Goal: Task Accomplishment & Management: Manage account settings

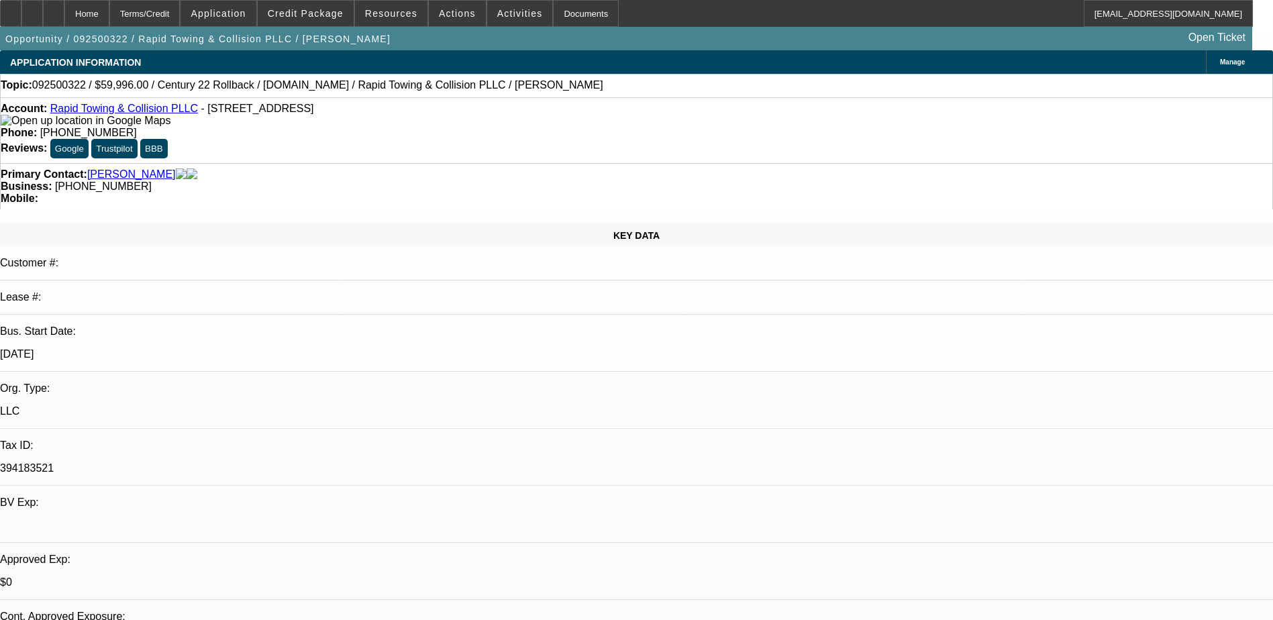
select select "0.2"
select select "2"
select select "0.1"
select select "4"
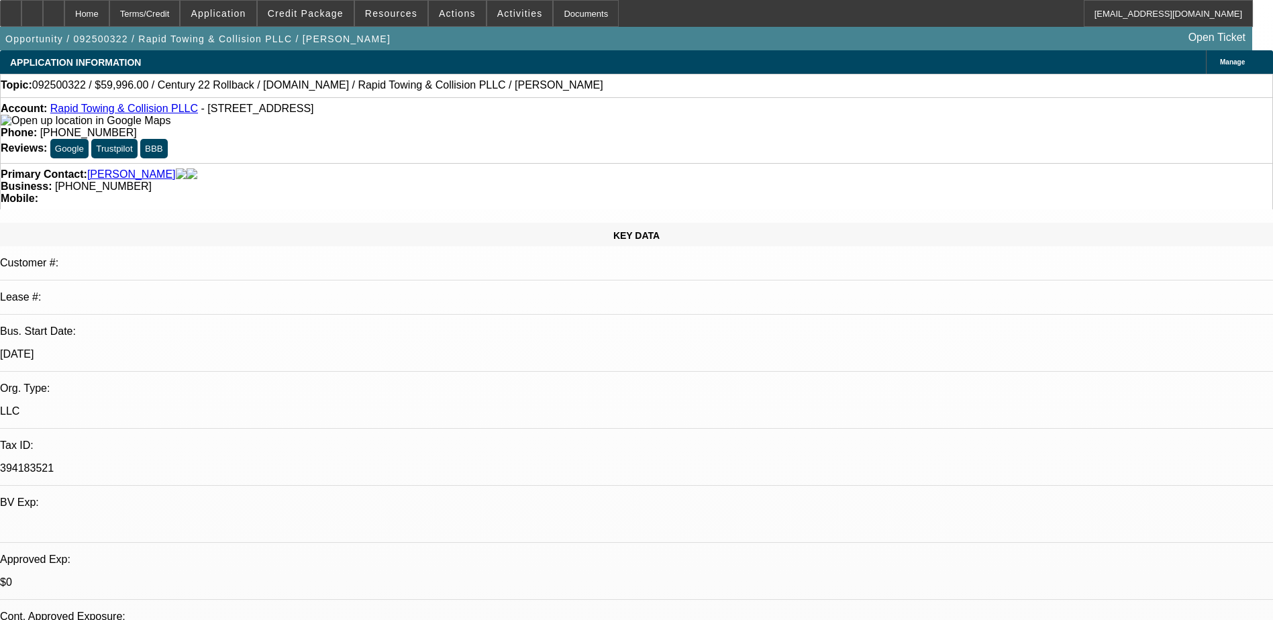
select select "0.2"
select select "2"
select select "0.1"
select select "4"
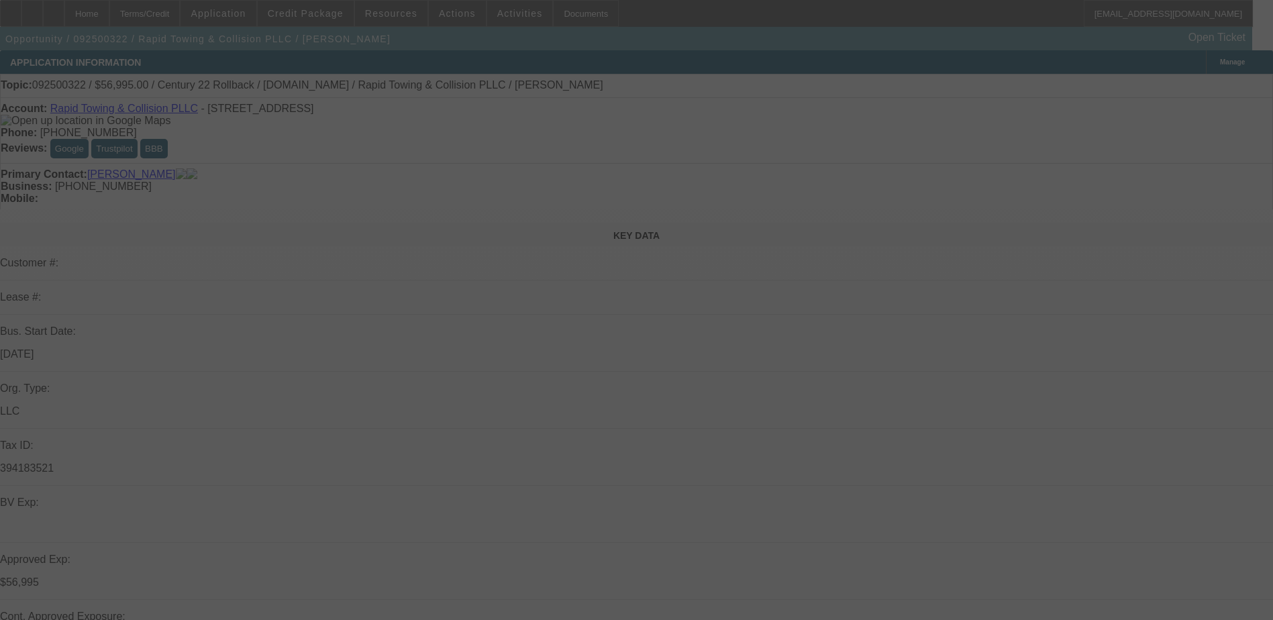
select select "0"
select select "2"
select select "0.1"
select select "0.2"
select select "2"
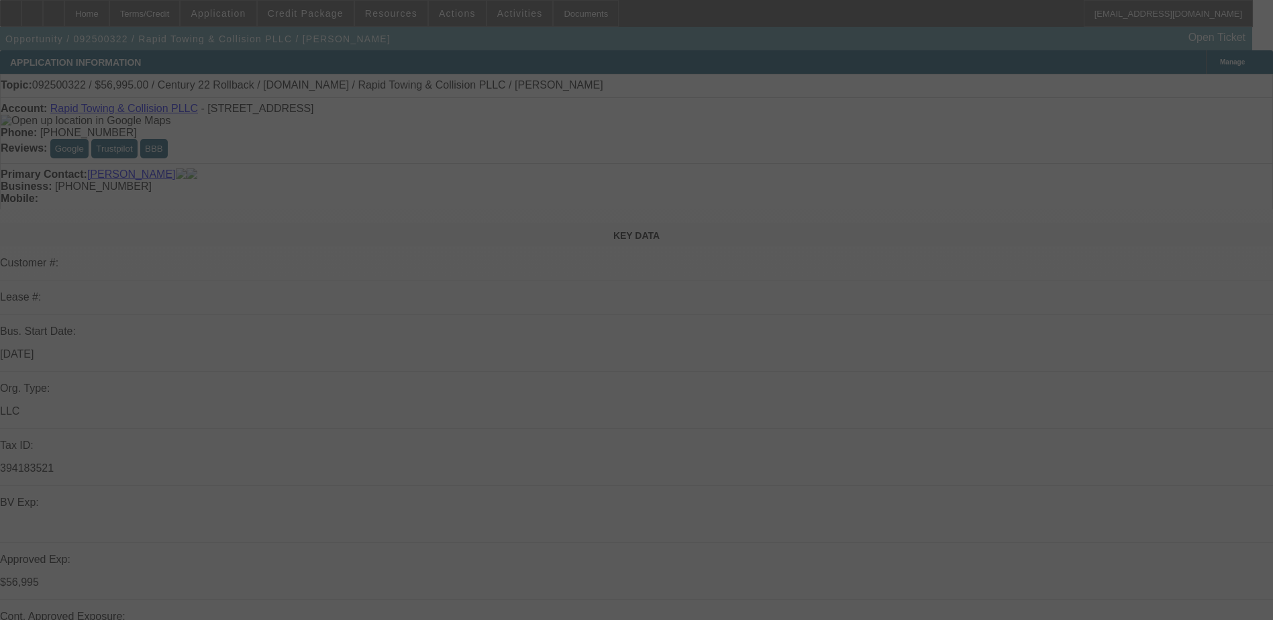
select select "0.1"
select select "0.2"
select select "2"
select select "0.1"
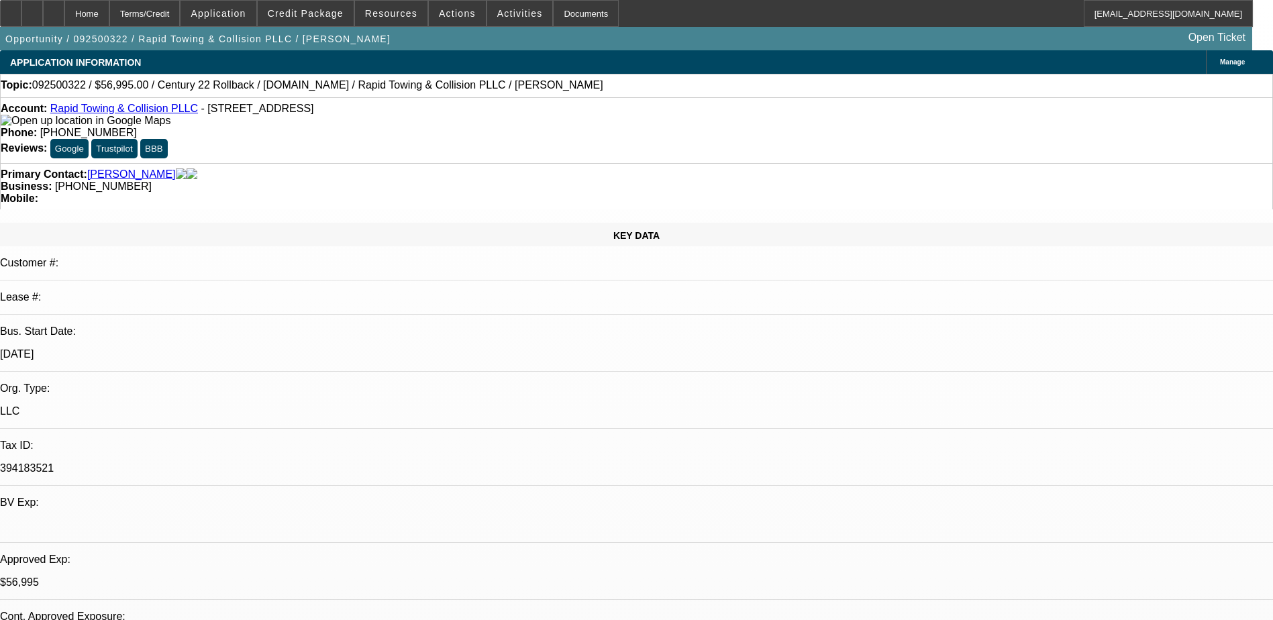
select select "1"
select select "2"
select select "4"
select select "1"
select select "2"
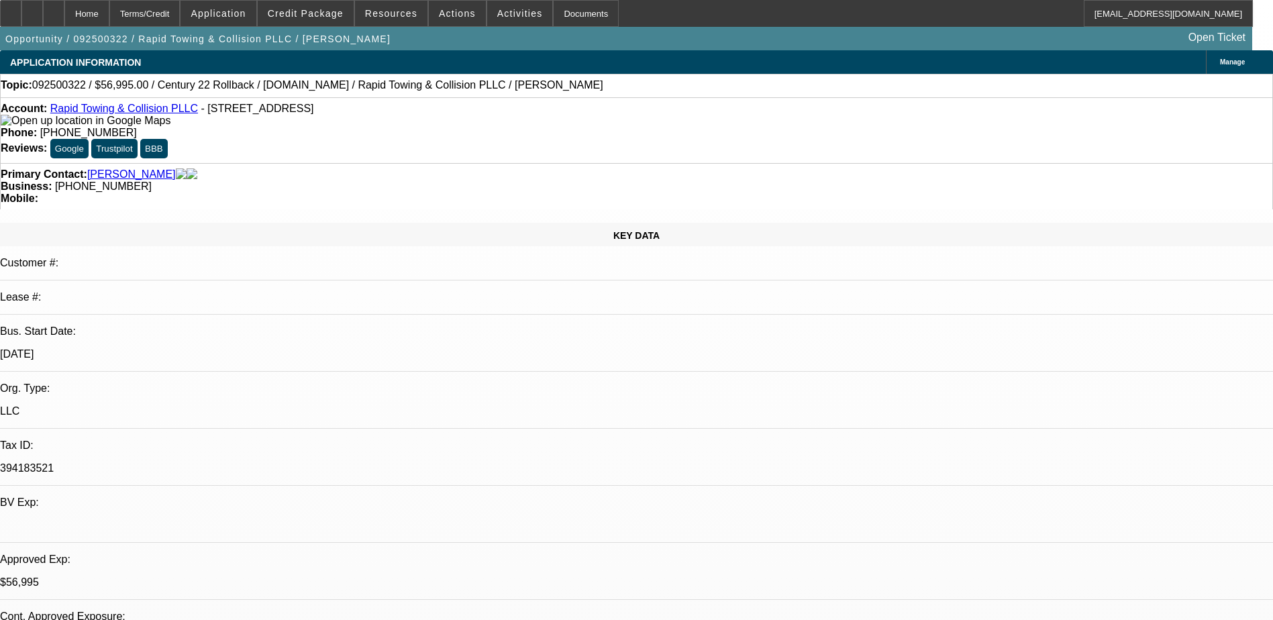
select select "4"
select select "1"
select select "2"
select select "4"
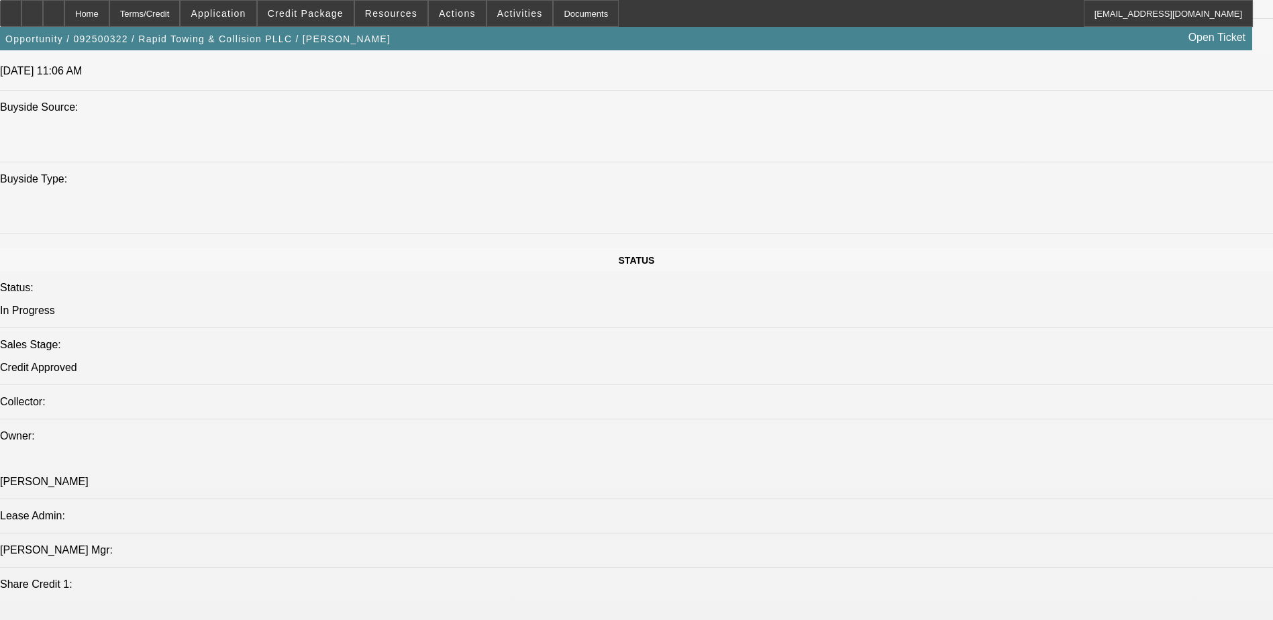
scroll to position [1275, 0]
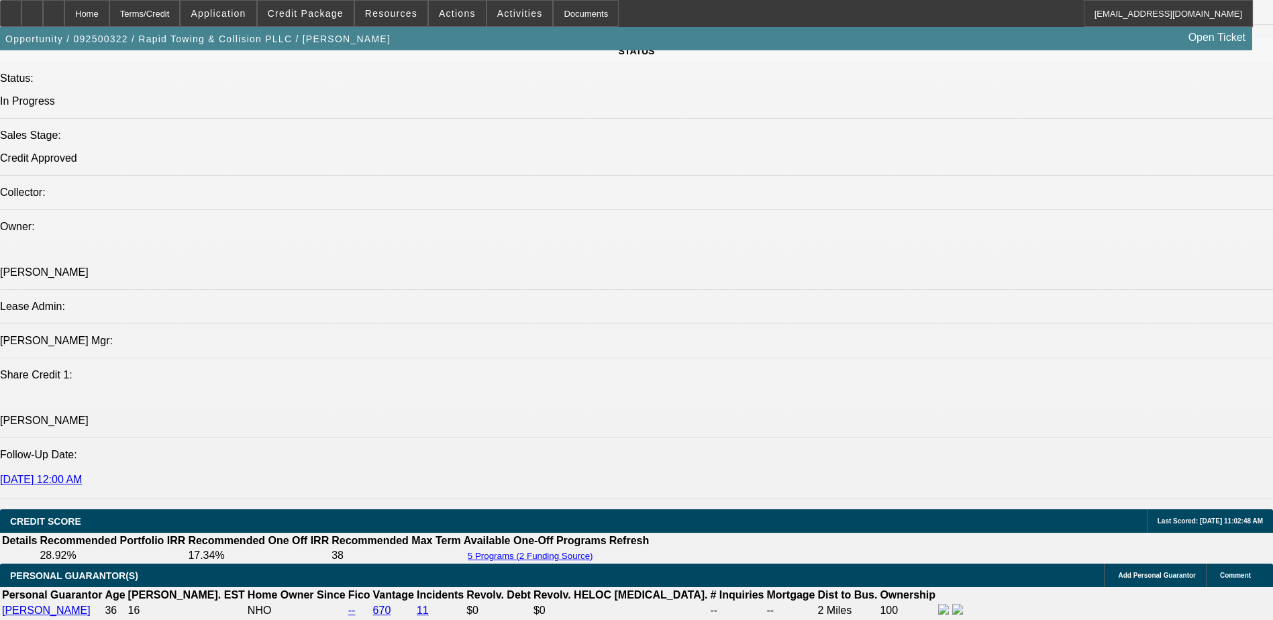
scroll to position [1477, 0]
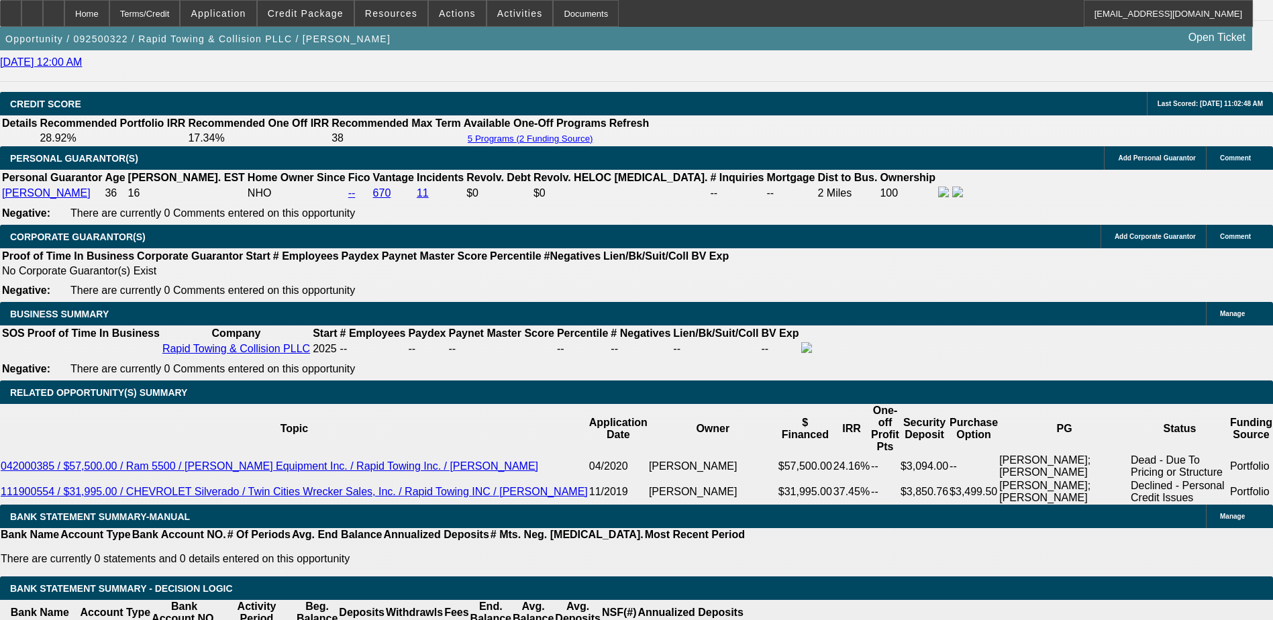
scroll to position [1812, 0]
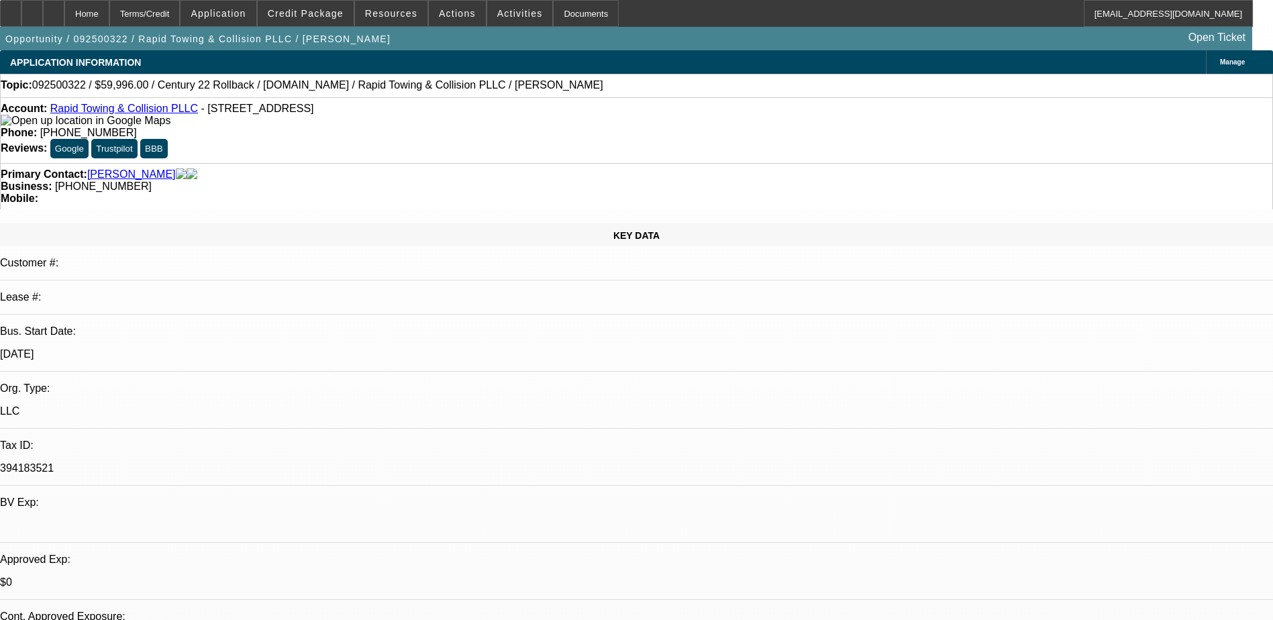
select select "0.2"
select select "2"
select select "0.1"
select select "4"
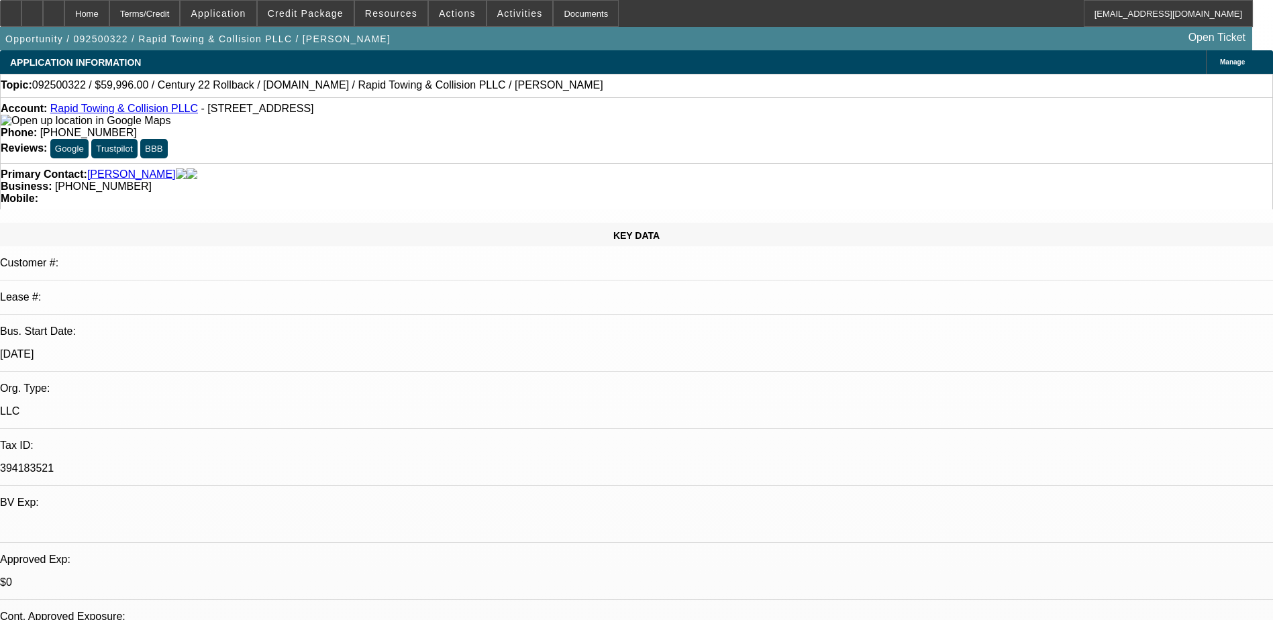
select select "0.2"
select select "2"
select select "0.1"
select select "4"
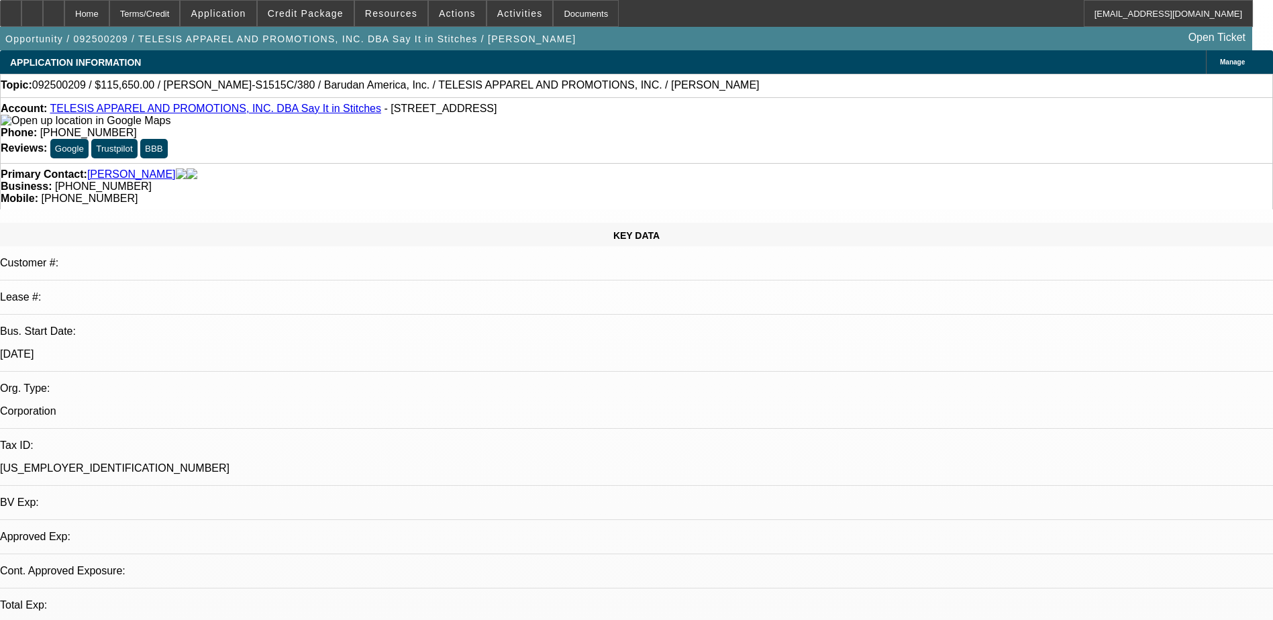
select select "0.1"
select select "2"
select select "0.1"
select select "1"
select select "2"
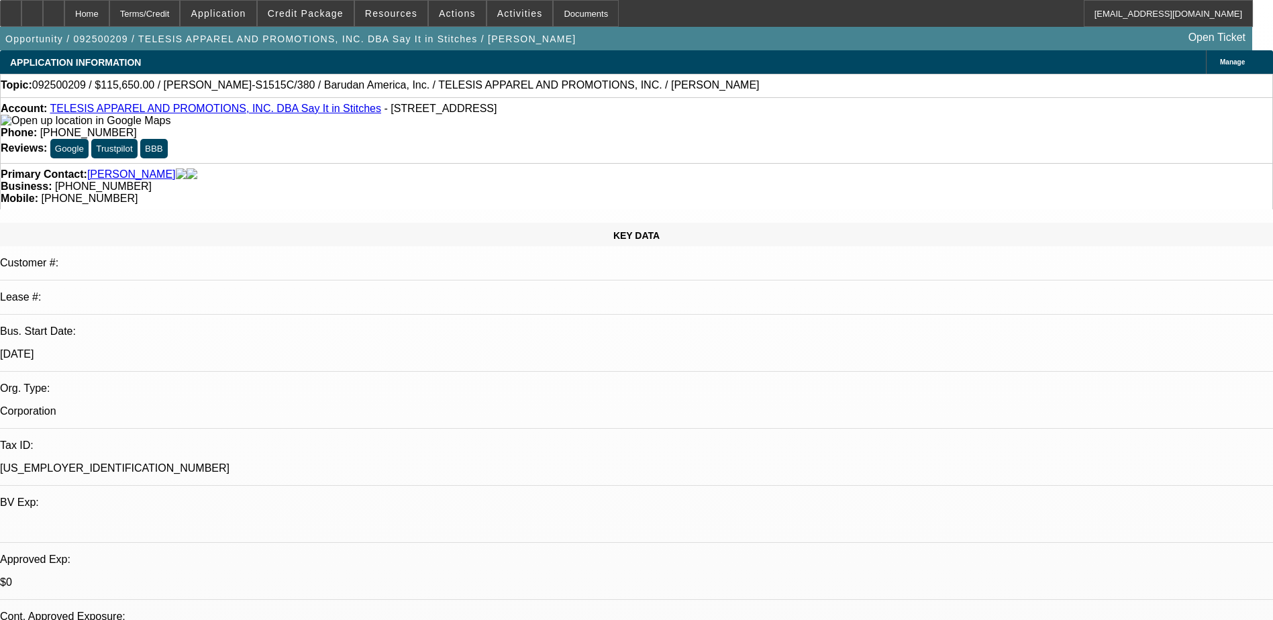
select select "4"
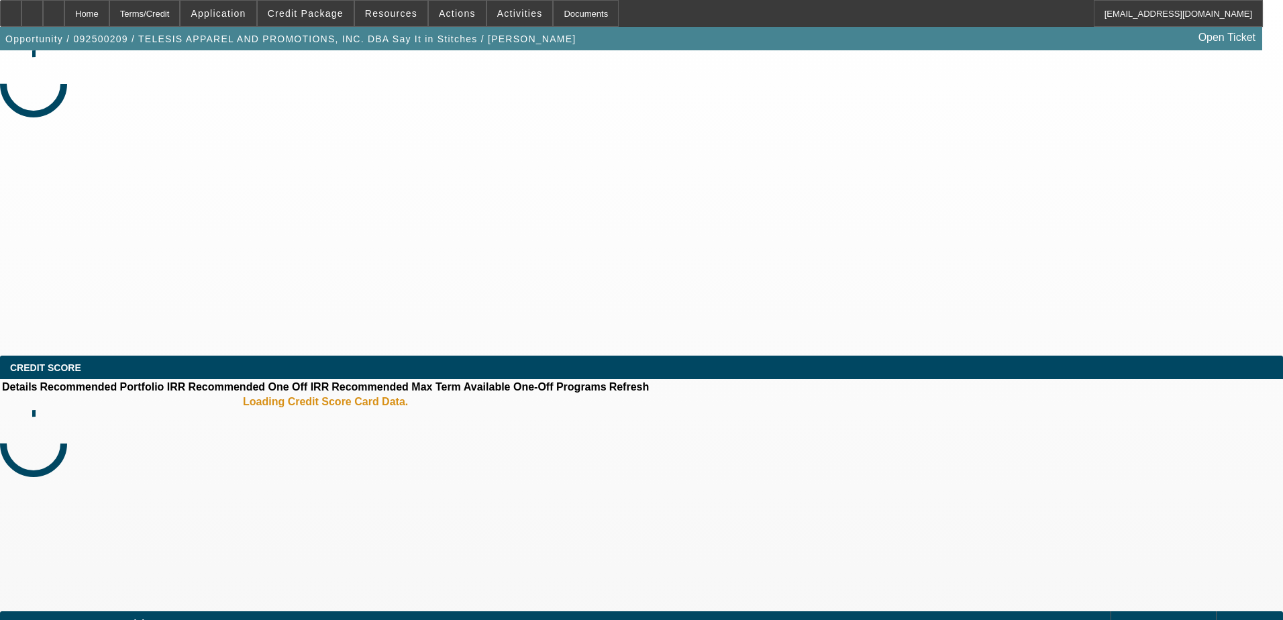
select select "0.1"
select select "2"
select select "0.1"
select select "4"
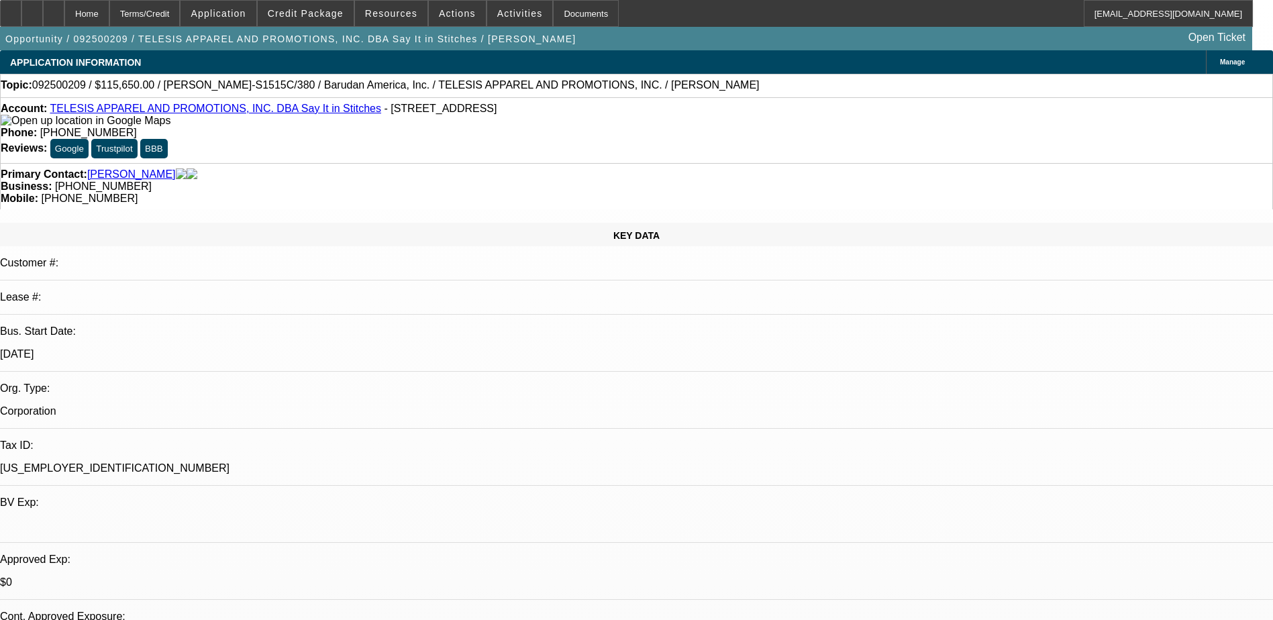
click at [401, 163] on div "Primary Contact: Fernandez, Alejandro Jose Business: (419) 937-2385 Mobile: (95…" at bounding box center [636, 186] width 1273 height 46
click at [246, 11] on span "Application" at bounding box center [218, 13] width 55 height 11
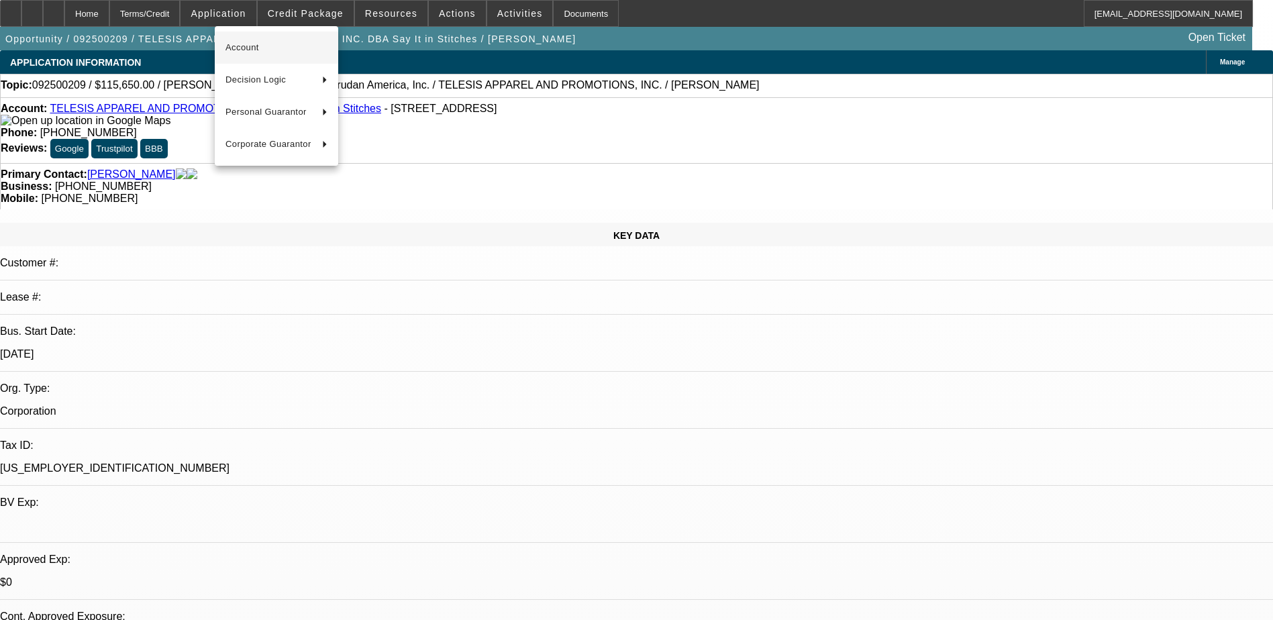
click at [295, 44] on span "Account" at bounding box center [277, 48] width 102 height 16
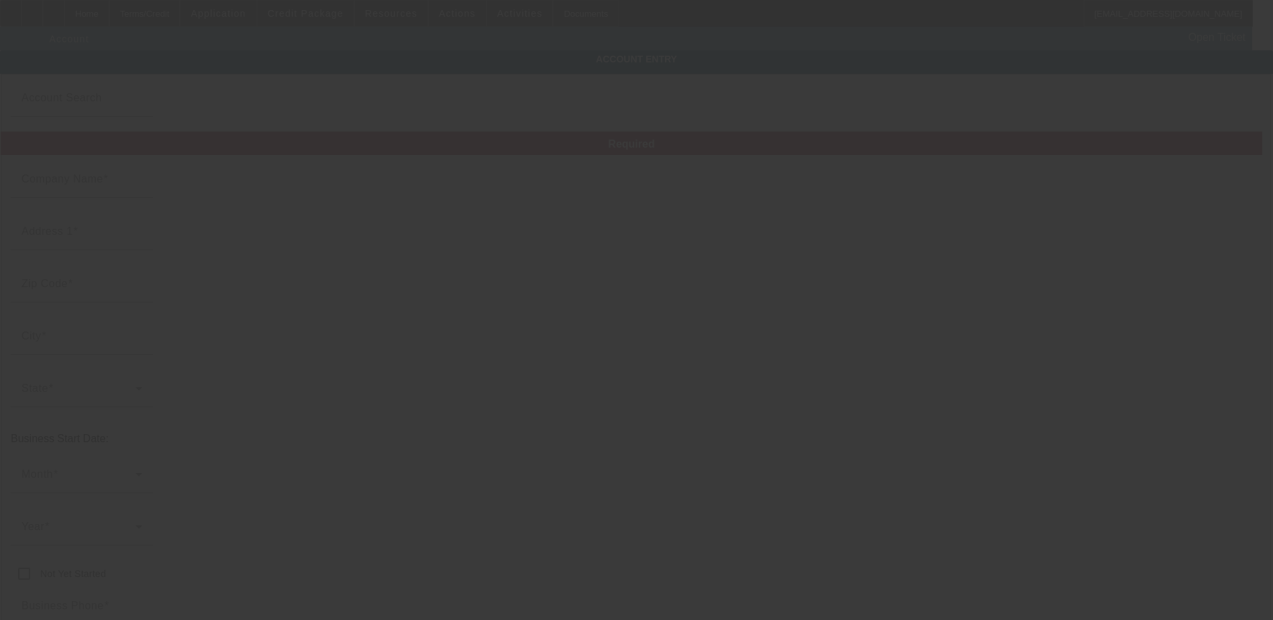
type input "TELESIS APPAREL AND PROMOTIONS, INC."
type input "4750 NE 10th Ave"
type input "33334"
type input "Oakland Park"
type input "(419) 937-2385"
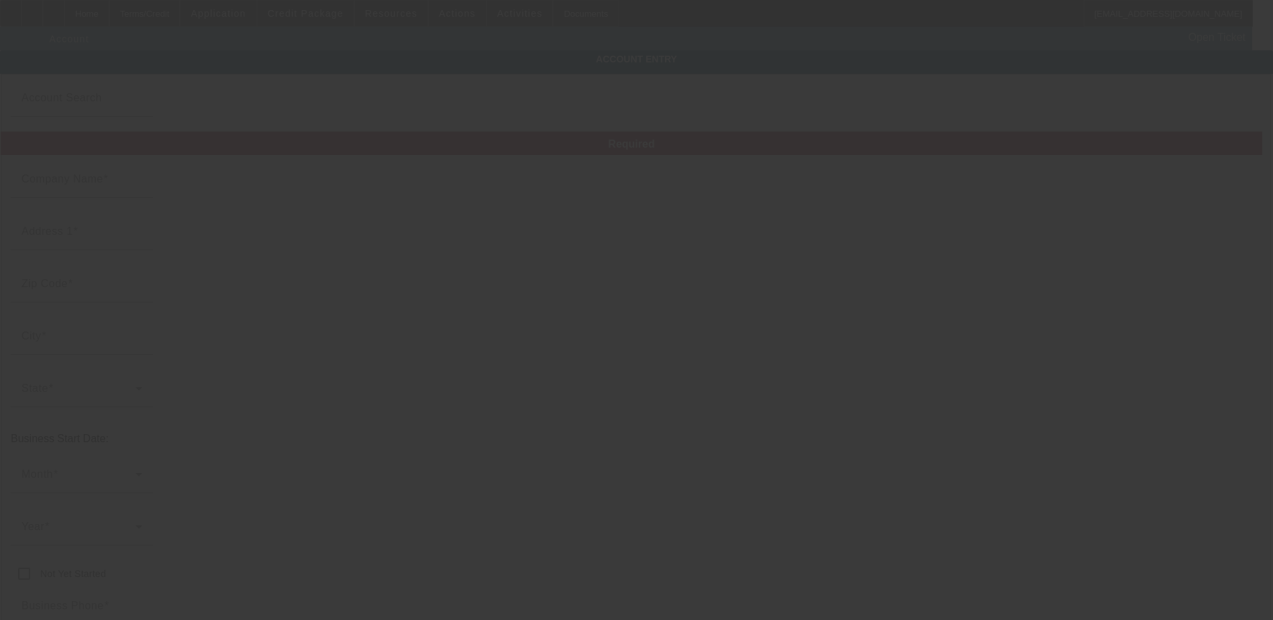
type input "Say It in Stitches"
type input "melissa@sayitinstitches.com"
type input "(954) 776-4122"
type input "46-4064060"
type input "http://sayitinstitches.com"
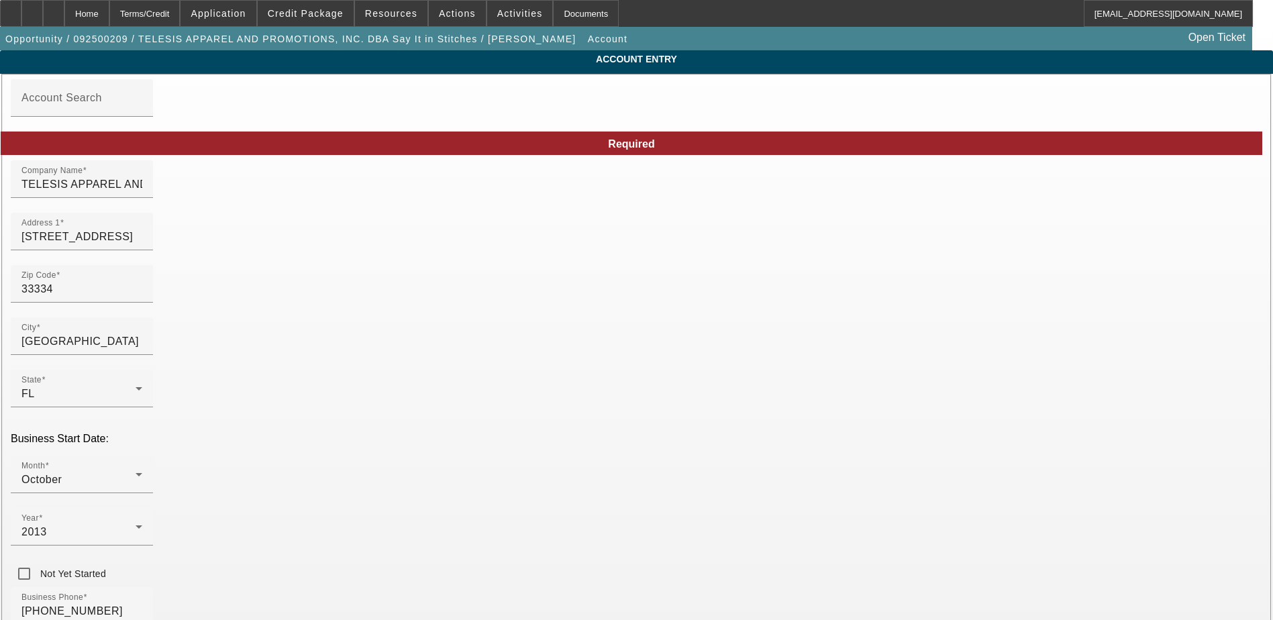
type input "9/10/2025"
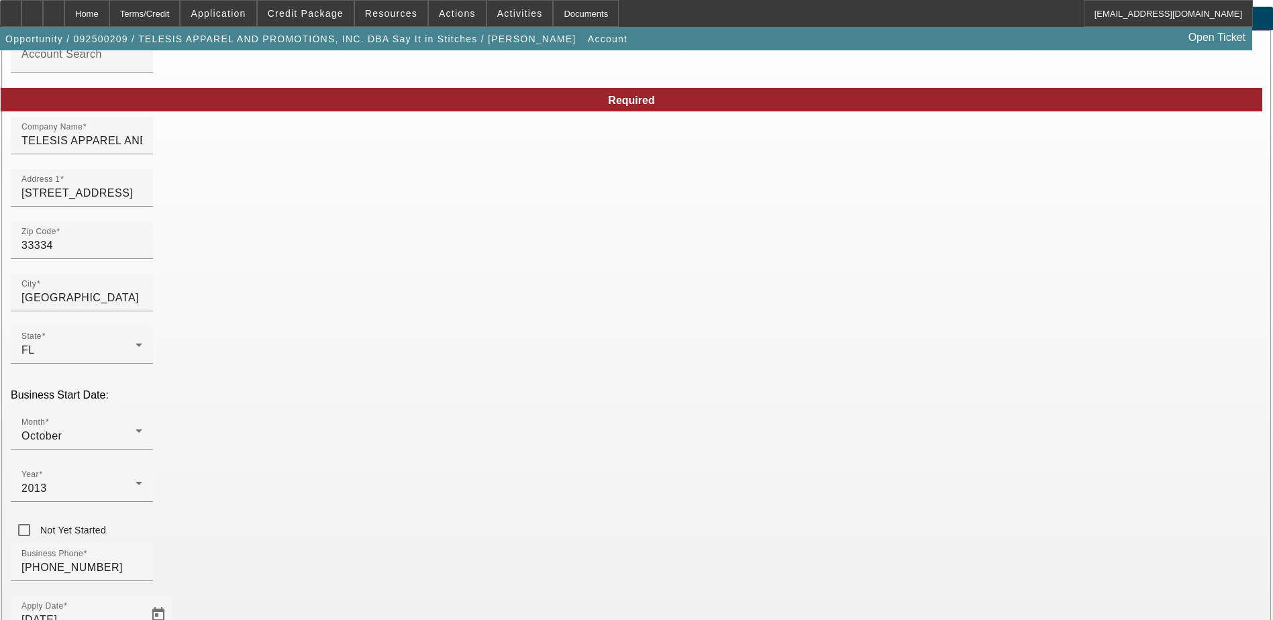
scroll to position [67, 0]
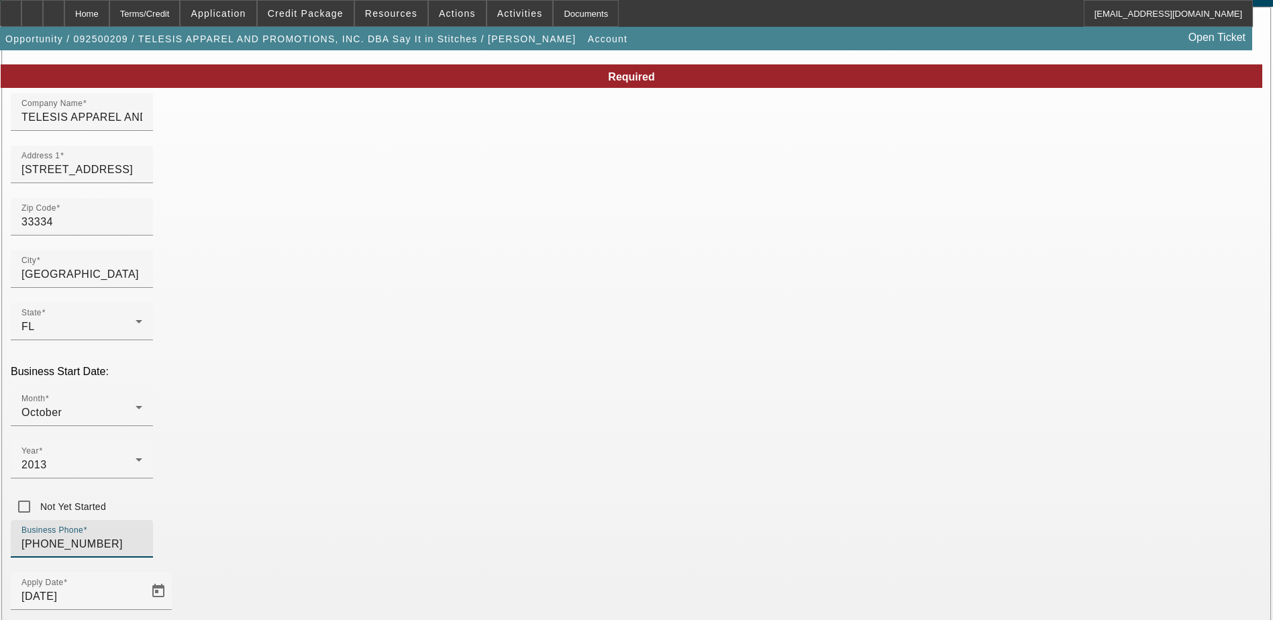
drag, startPoint x: 352, startPoint y: 411, endPoint x: 249, endPoint y: 405, distance: 102.9
click at [249, 520] on div "Business Phone (419) 937-2385" at bounding box center [637, 546] width 1252 height 52
paste input "(954) 776-0010"
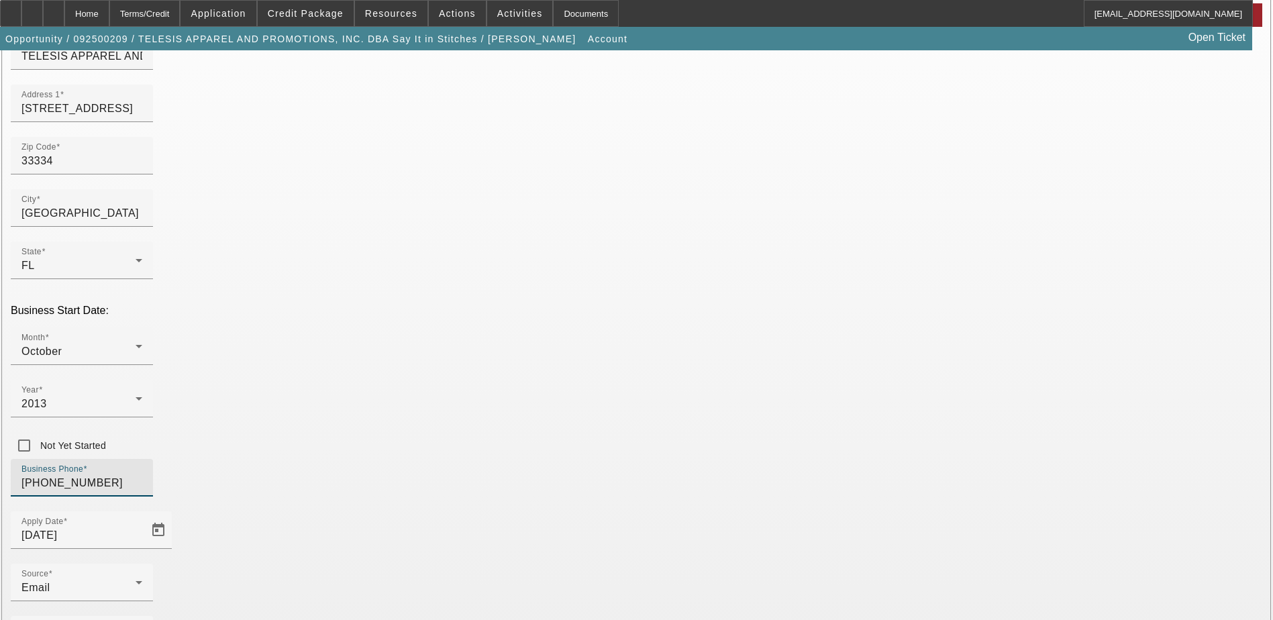
scroll to position [171, 0]
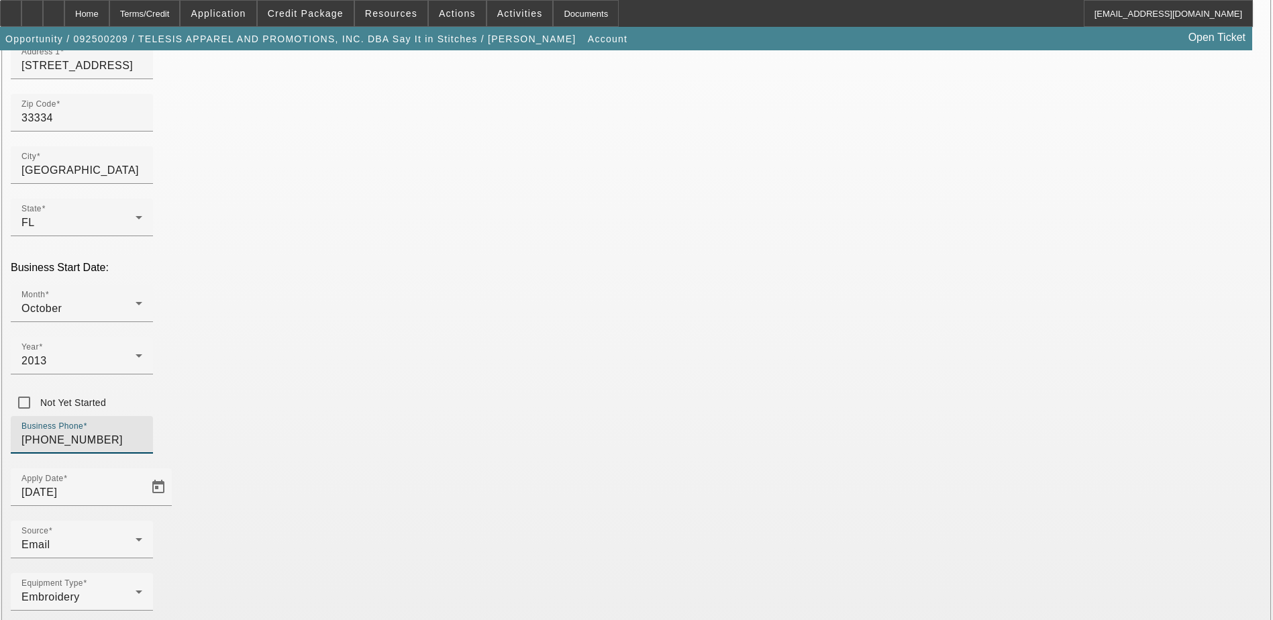
type input "(954) 776-0010"
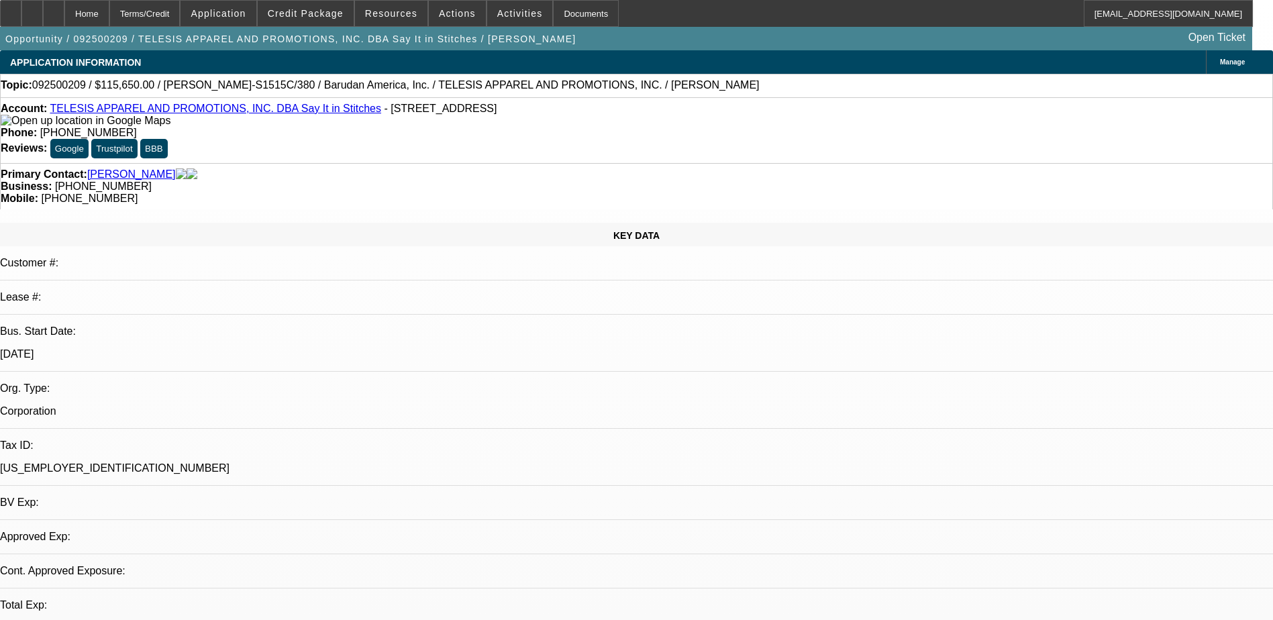
select select "0.1"
select select "2"
select select "0.1"
select select "4"
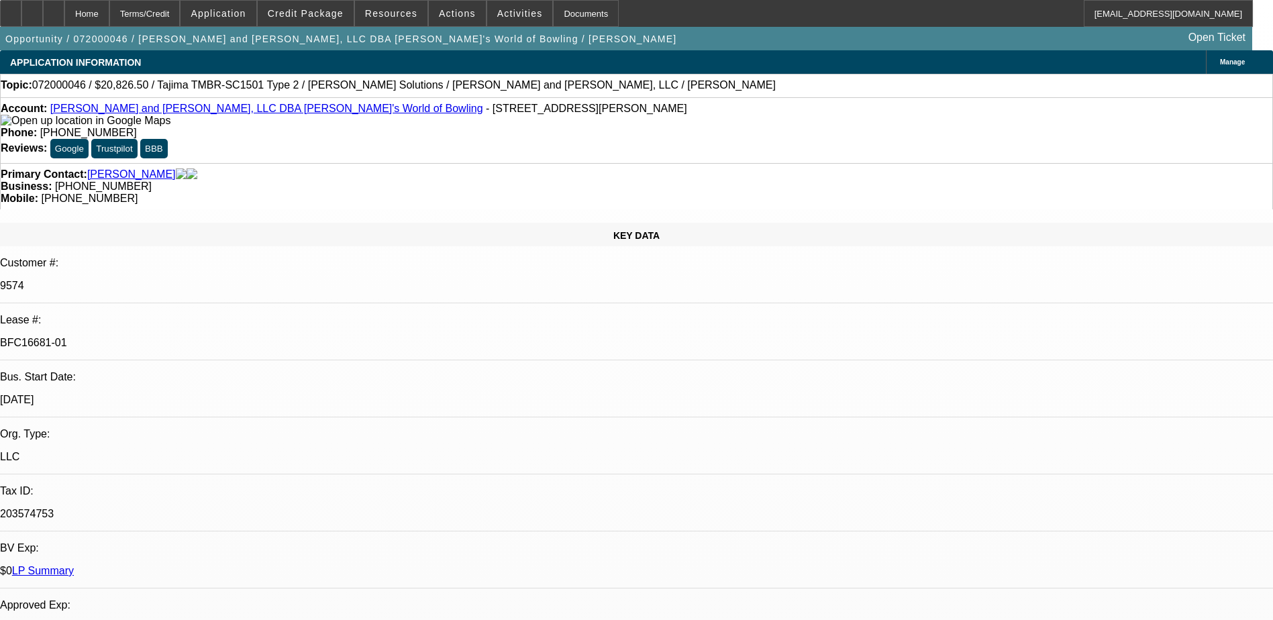
select select "0"
select select "2"
select select "0"
select select "2"
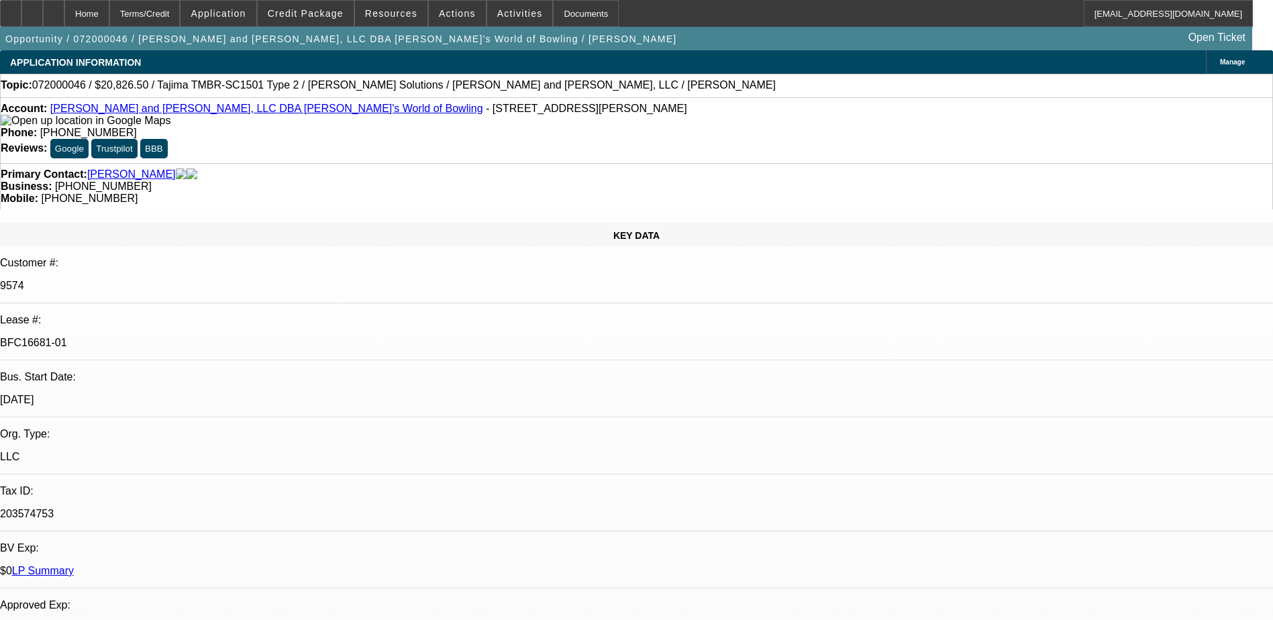
select select "0.1"
select select "0"
select select "2"
select select "0.1"
select select "0"
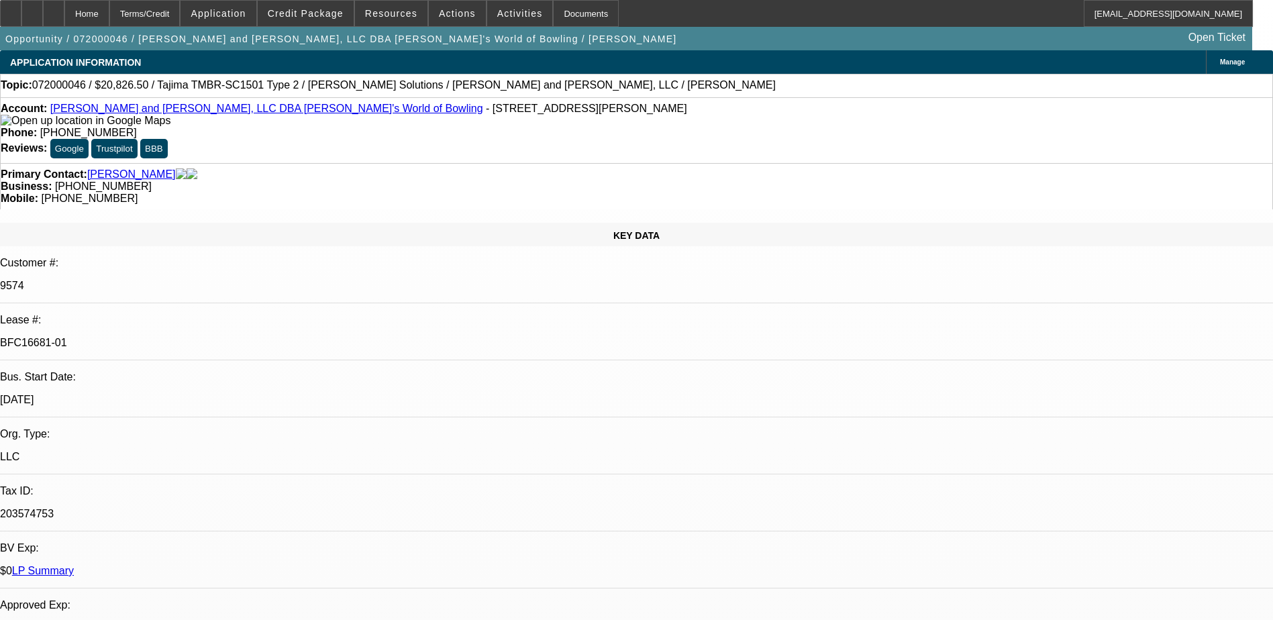
select select "2"
select select "0.1"
select select "1"
select select "2"
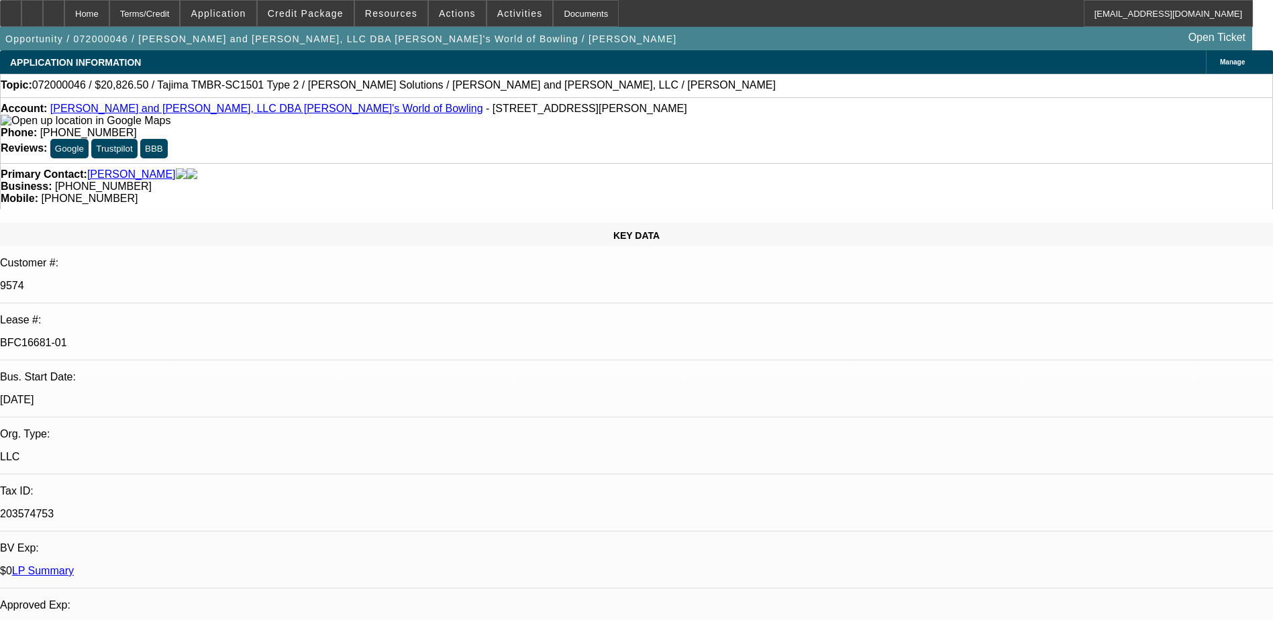
select select "1"
select select "2"
select select "4"
select select "1"
select select "2"
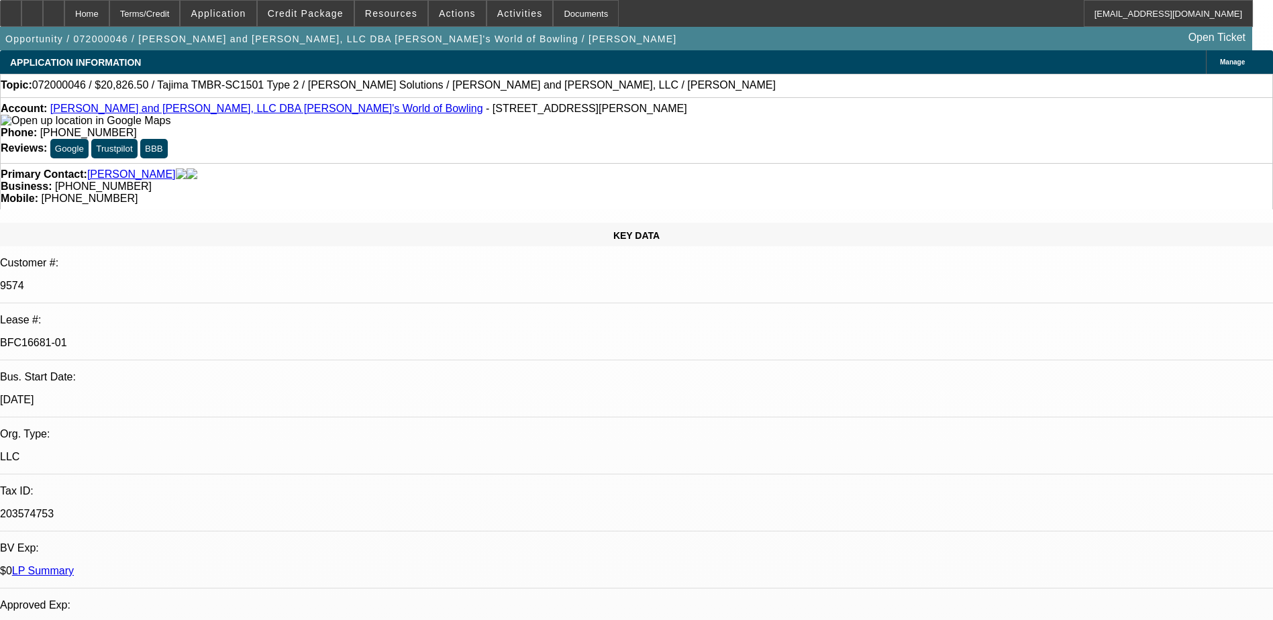
select select "4"
select select "1"
select select "2"
select select "4"
click at [385, 15] on span "Resources" at bounding box center [391, 13] width 52 height 11
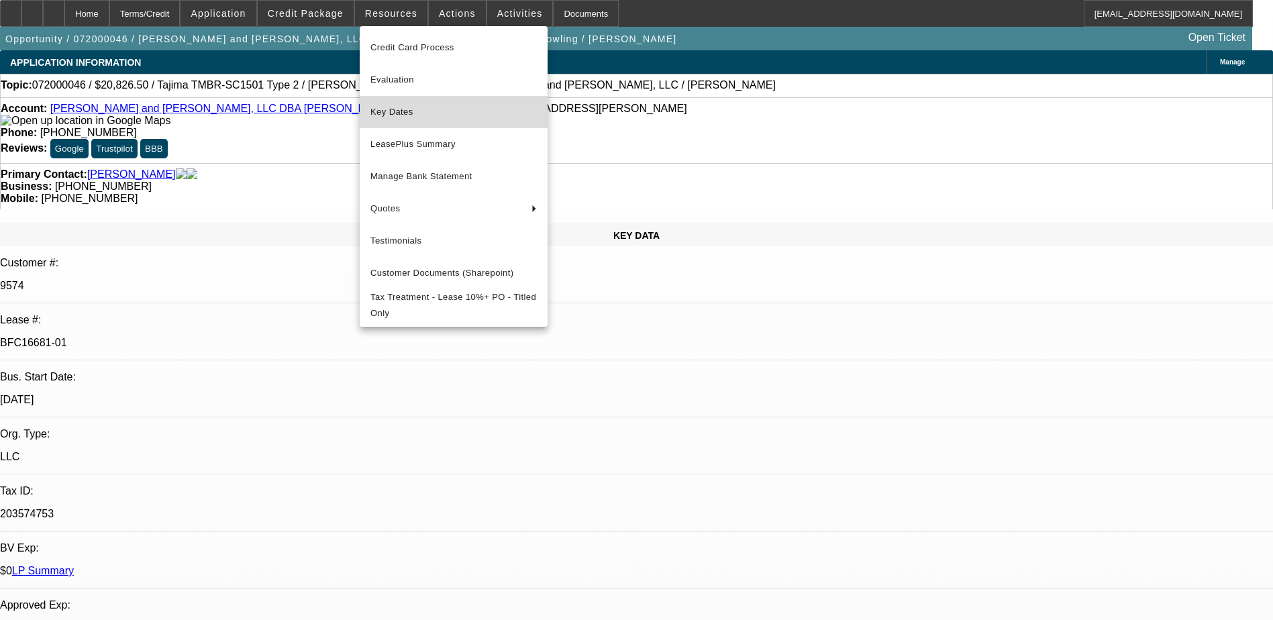
click at [414, 111] on span "Key Dates" at bounding box center [454, 112] width 166 height 16
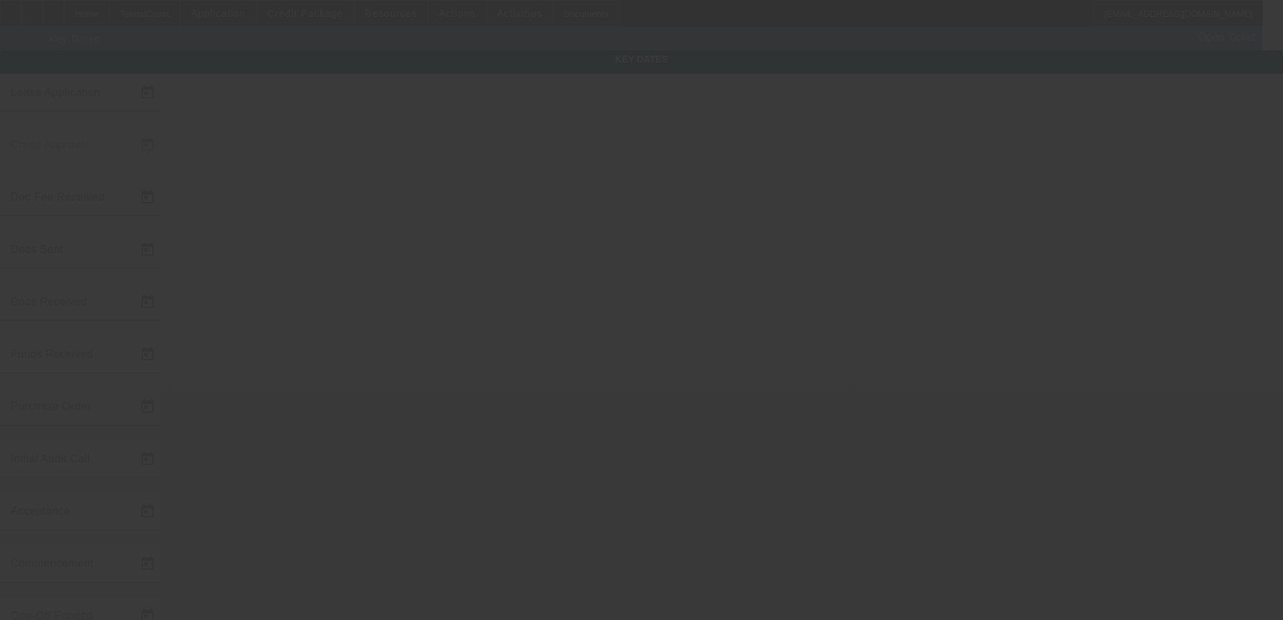
type input "[DATE]"
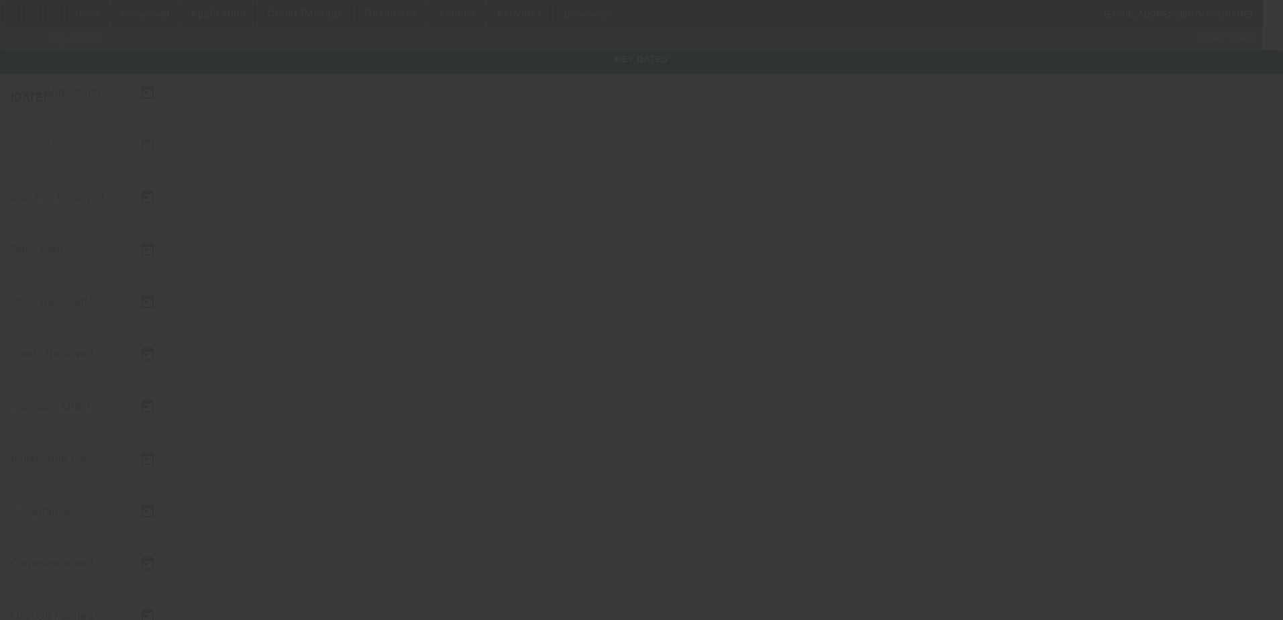
type input "[DATE]"
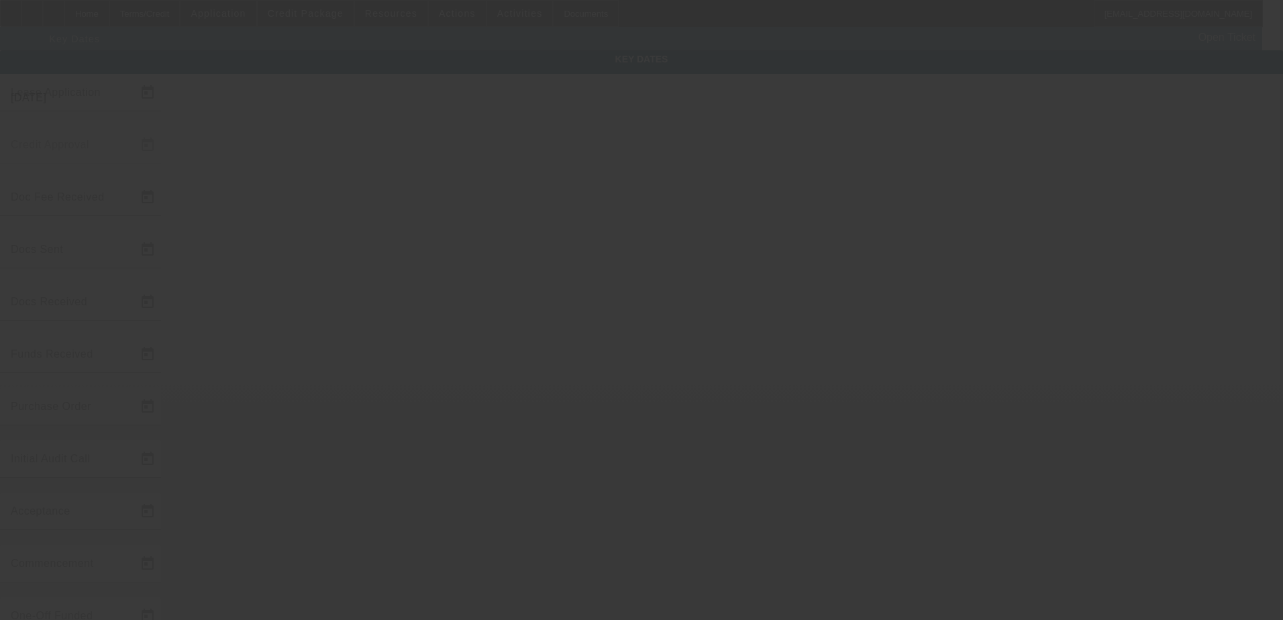
type input "[DATE]"
